Goal: Check status: Check status

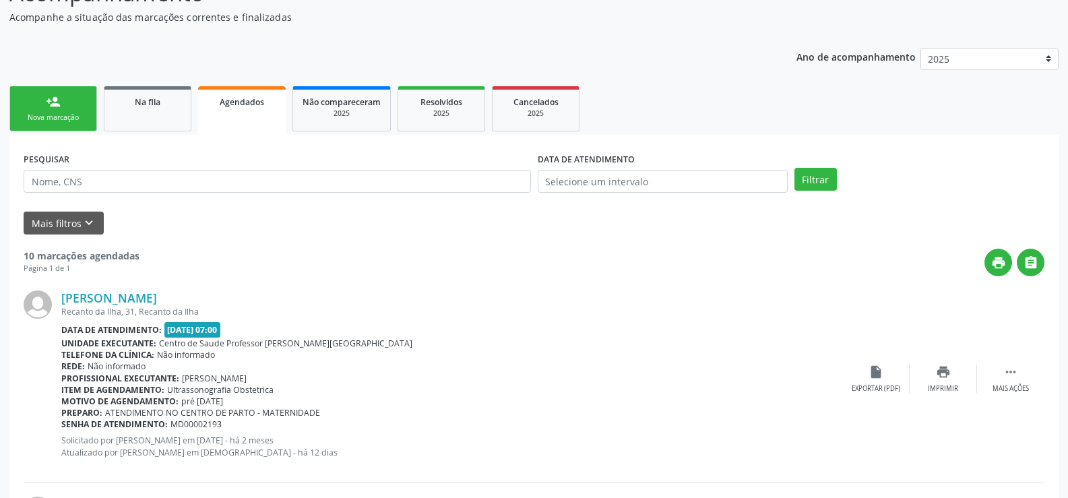
scroll to position [135, 0]
click at [65, 219] on button "Mais filtros keyboard_arrow_down" at bounding box center [64, 223] width 80 height 24
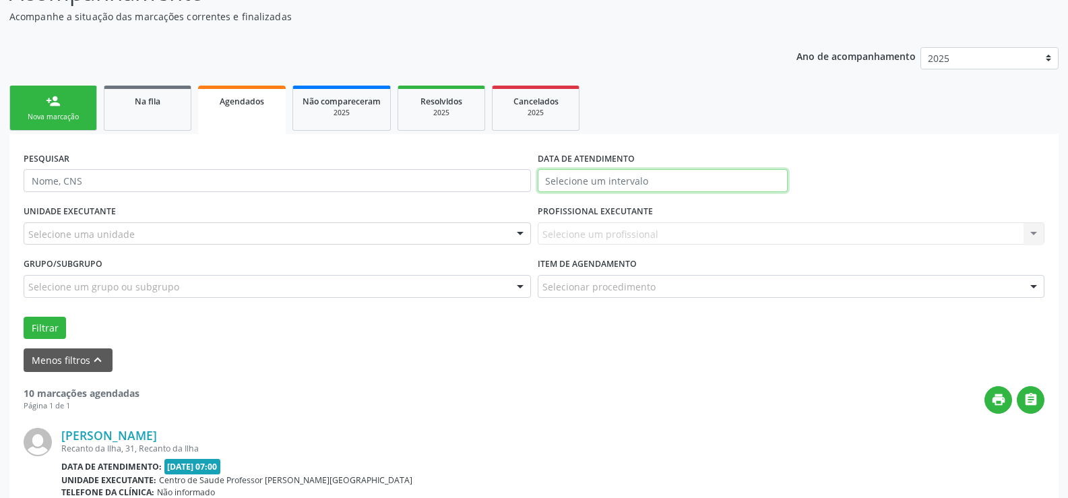
click at [694, 182] on input "text" at bounding box center [663, 180] width 250 height 23
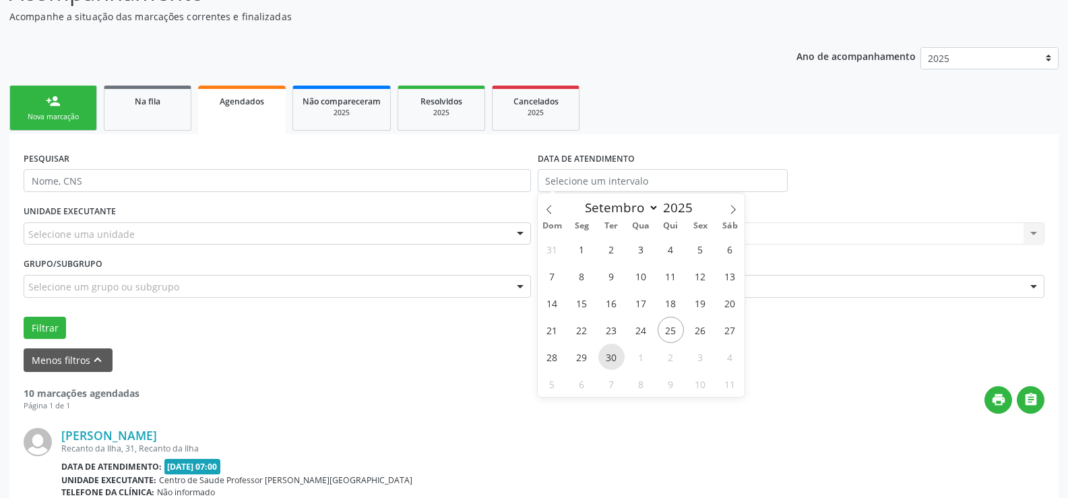
click at [613, 356] on span "30" at bounding box center [611, 357] width 26 height 26
type input "[DATE]"
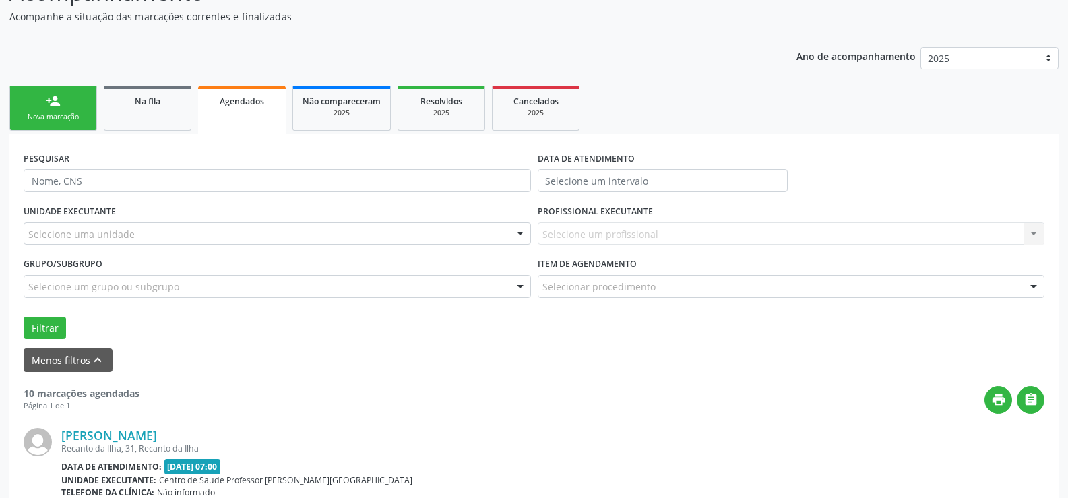
click at [842, 359] on div "Menos filtros keyboard_arrow_up" at bounding box center [534, 360] width 1028 height 24
click at [1047, 174] on div "PESQUISAR DATA DE ATENDIMENTO" at bounding box center [534, 174] width 1028 height 53
click at [39, 330] on button "Filtrar" at bounding box center [45, 328] width 42 height 23
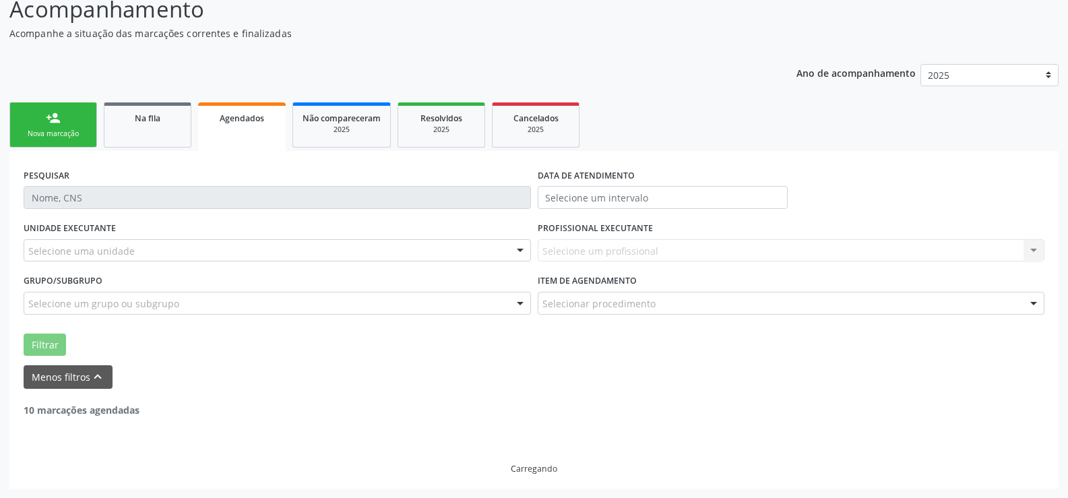
scroll to position [118, 0]
click at [84, 370] on button "Menos filtros keyboard_arrow_up" at bounding box center [68, 377] width 89 height 24
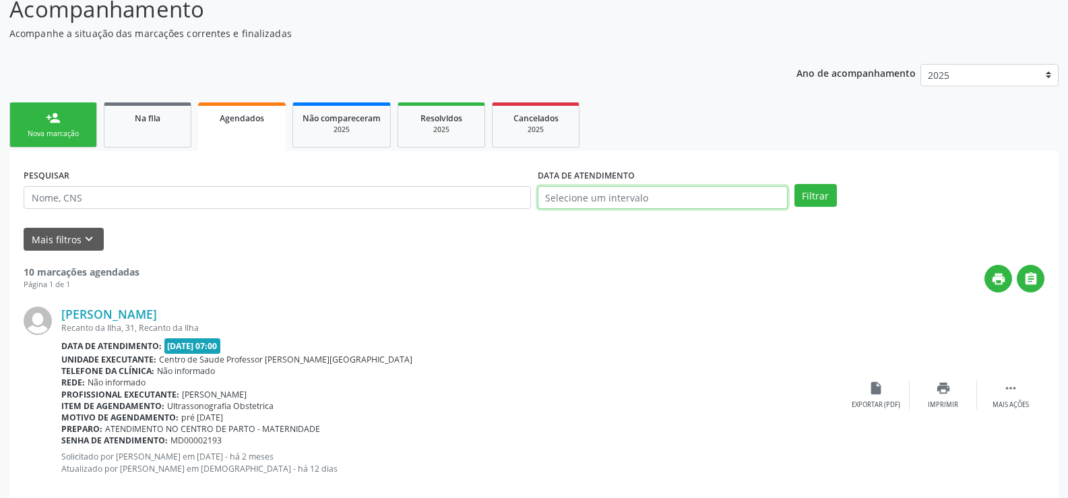
click at [629, 198] on input "text" at bounding box center [663, 197] width 250 height 23
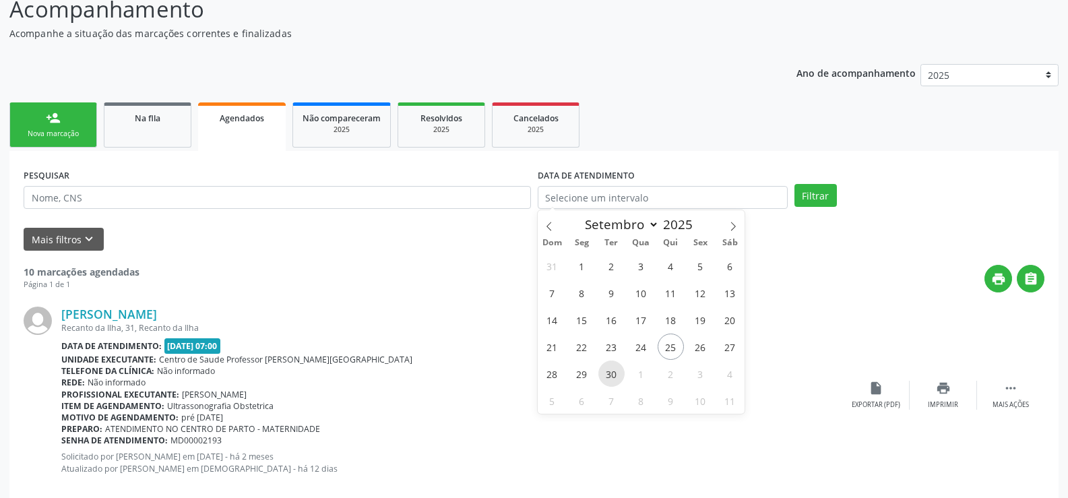
click at [611, 371] on span "30" at bounding box center [611, 374] width 26 height 26
type input "[DATE]"
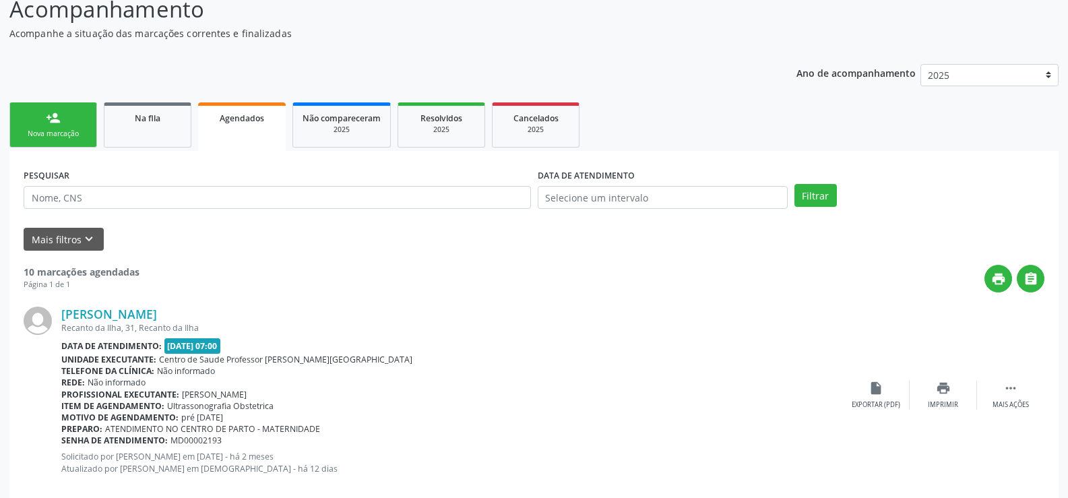
click at [905, 315] on div "[PERSON_NAME] Recanto da Ilha, 31, [GEOGRAPHIC_DATA] Data de atendimento: [DATE…" at bounding box center [534, 396] width 1021 height 206
click at [825, 194] on button "Filtrar" at bounding box center [816, 195] width 42 height 23
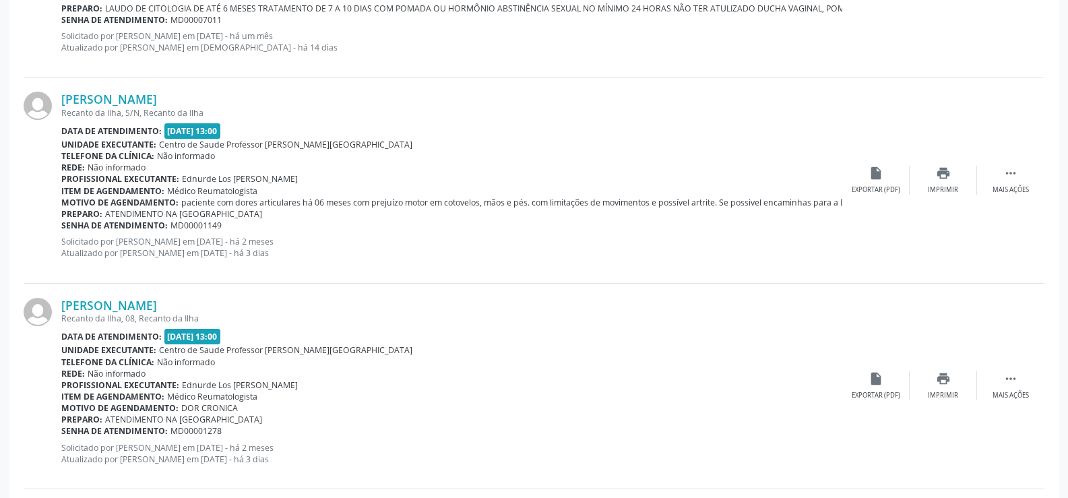
scroll to position [1994, 0]
